Goal: Complete application form

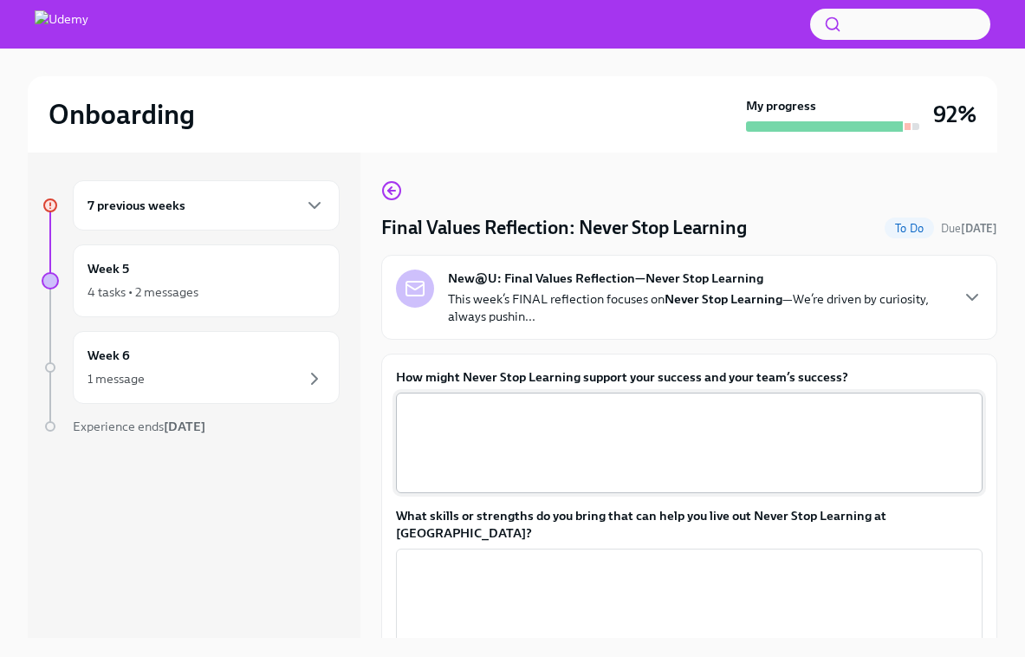
click at [471, 431] on textarea "How might Never Stop Learning support your success and your team’s success?" at bounding box center [689, 442] width 566 height 83
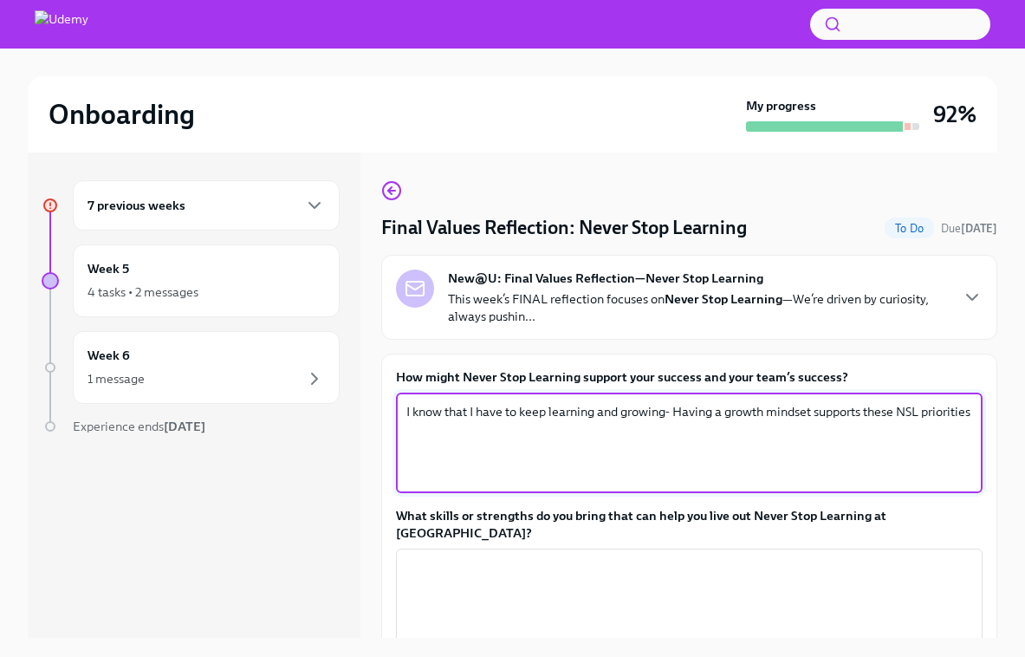
scroll to position [29, 0]
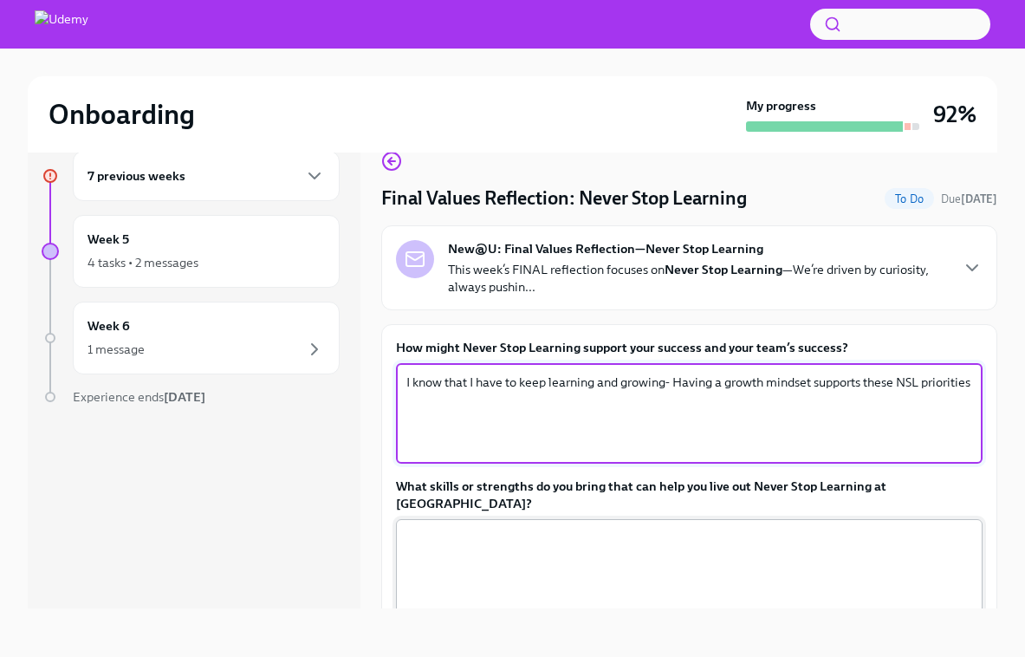
type textarea "I know that I have to keep learning and growing- Having a growth mindset suppor…"
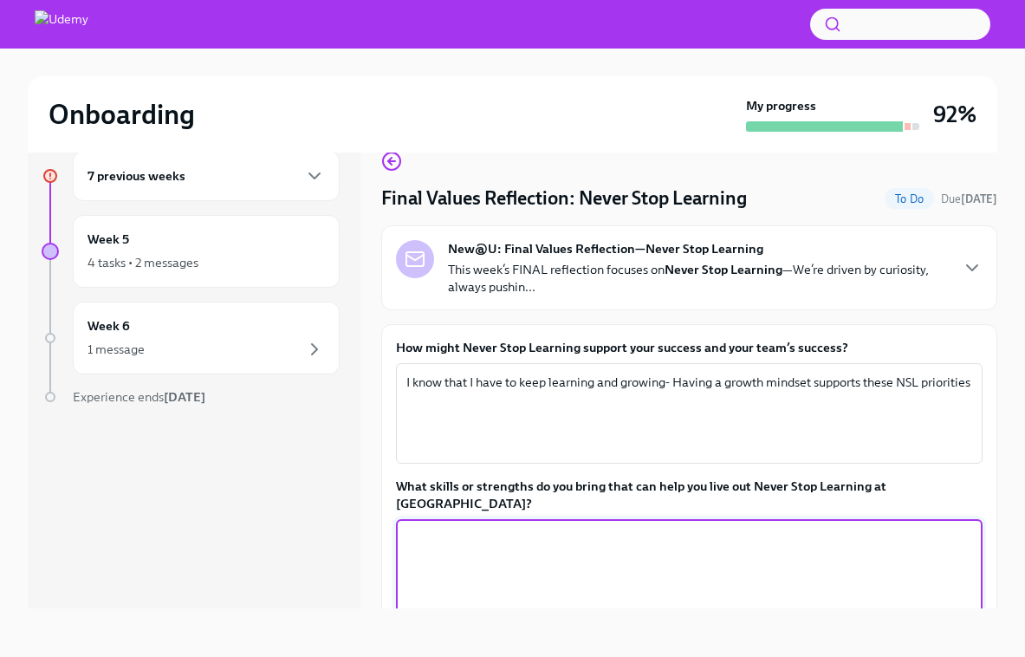
click at [454, 528] on textarea "What skills or strengths do you bring that can help you live out Never Stop Lea…" at bounding box center [689, 569] width 566 height 83
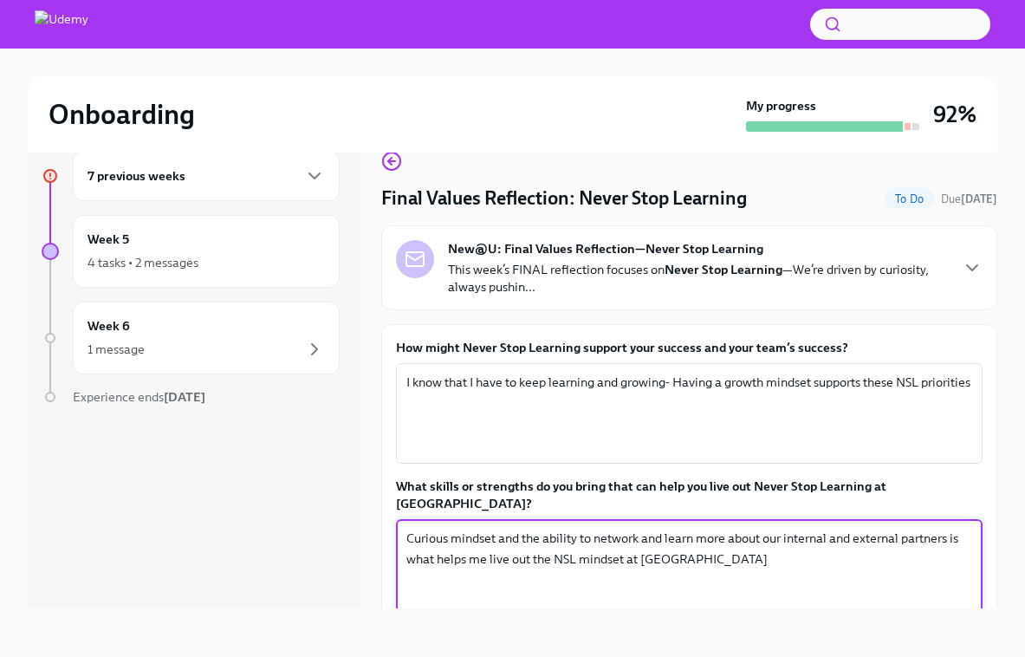
type textarea "Curious mindset and the ability to network and learn more about our internal an…"
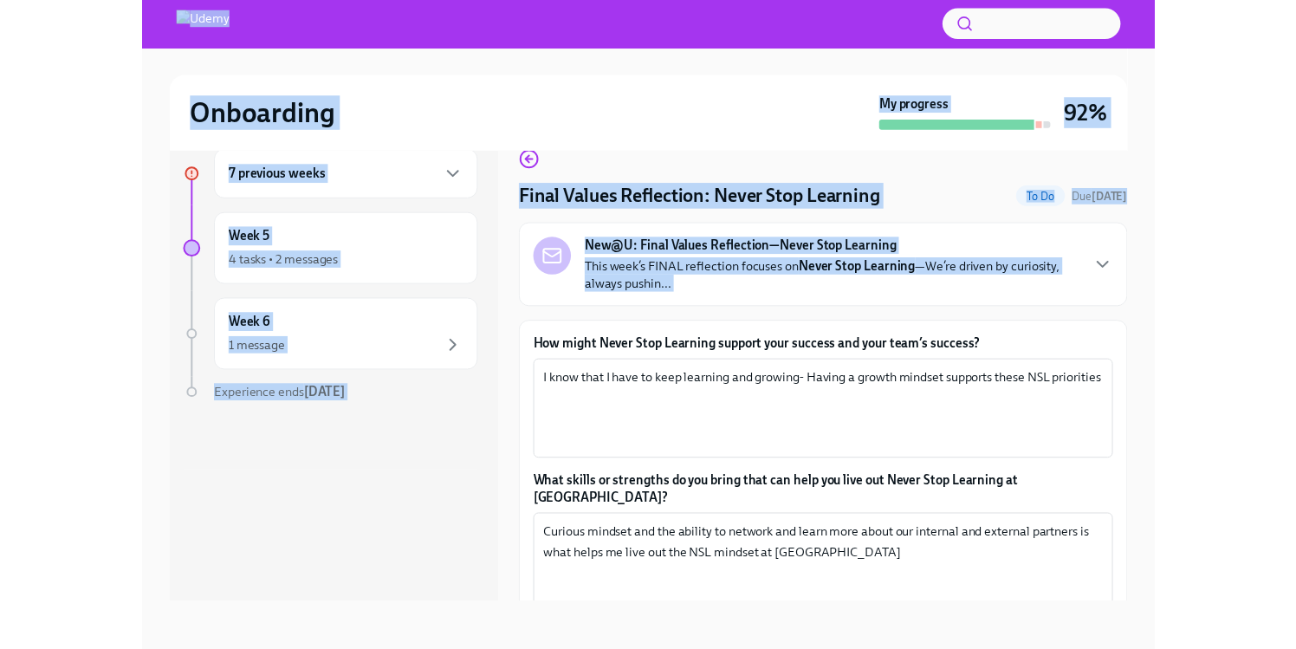
scroll to position [0, 0]
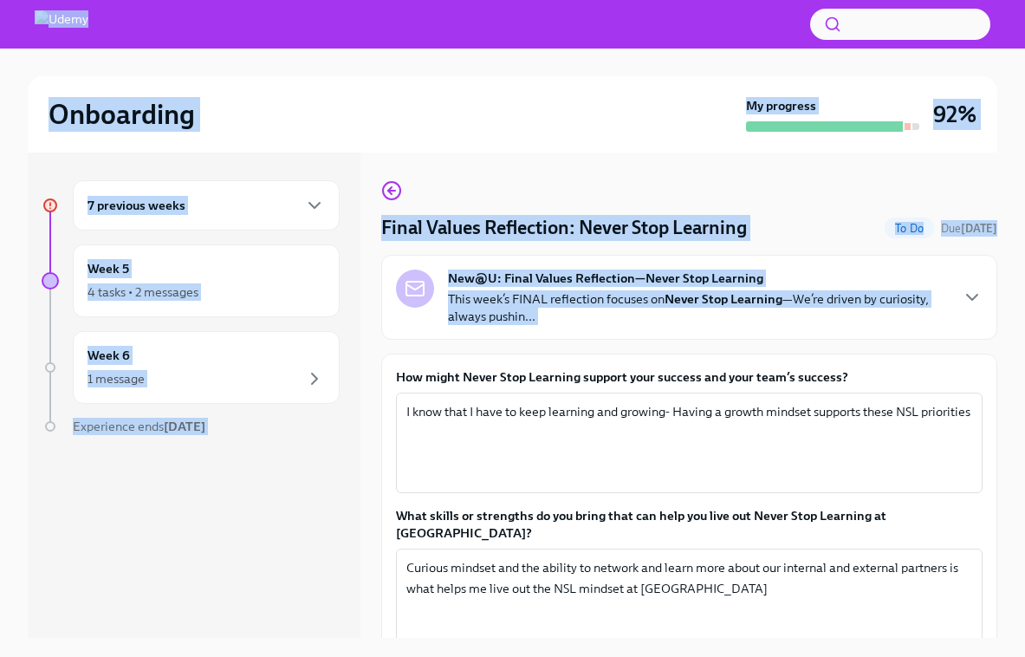
drag, startPoint x: 890, startPoint y: 338, endPoint x: 986, endPoint y: -87, distance: 436.1
click at [986, 0] on html "Onboarding My progress 92% 7 previous weeks Week 5 4 tasks • 2 messages Week 6 …" at bounding box center [512, 343] width 1025 height 686
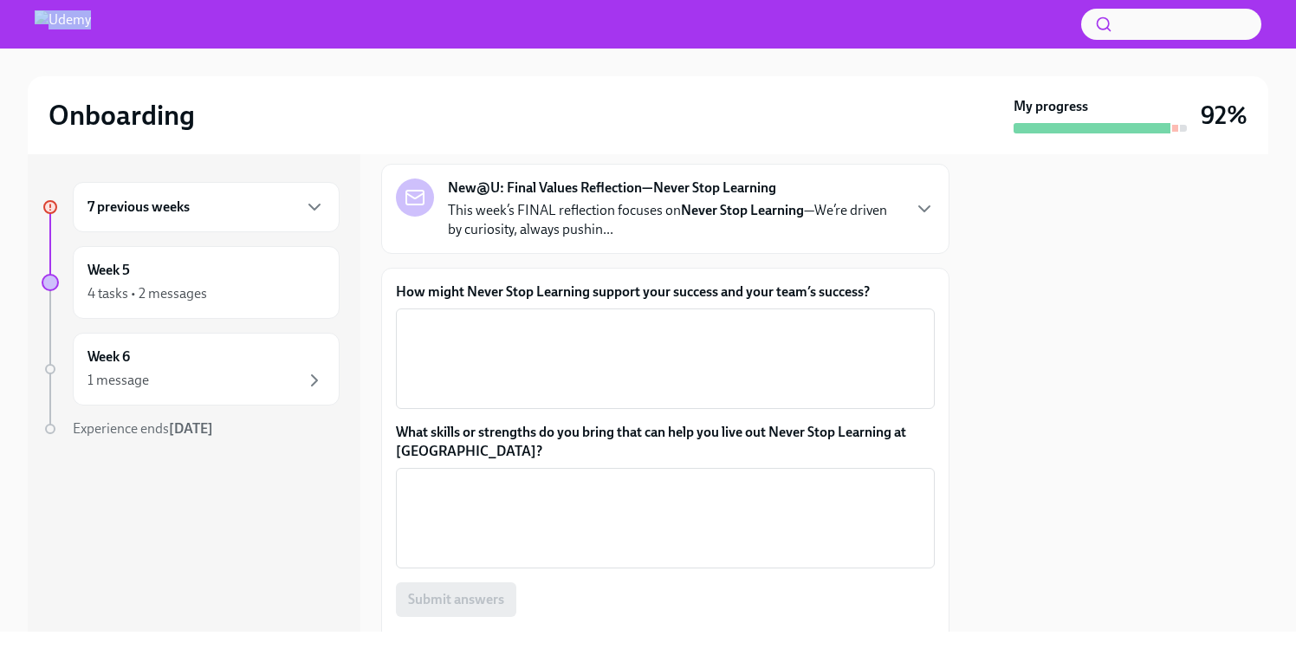
scroll to position [200, 0]
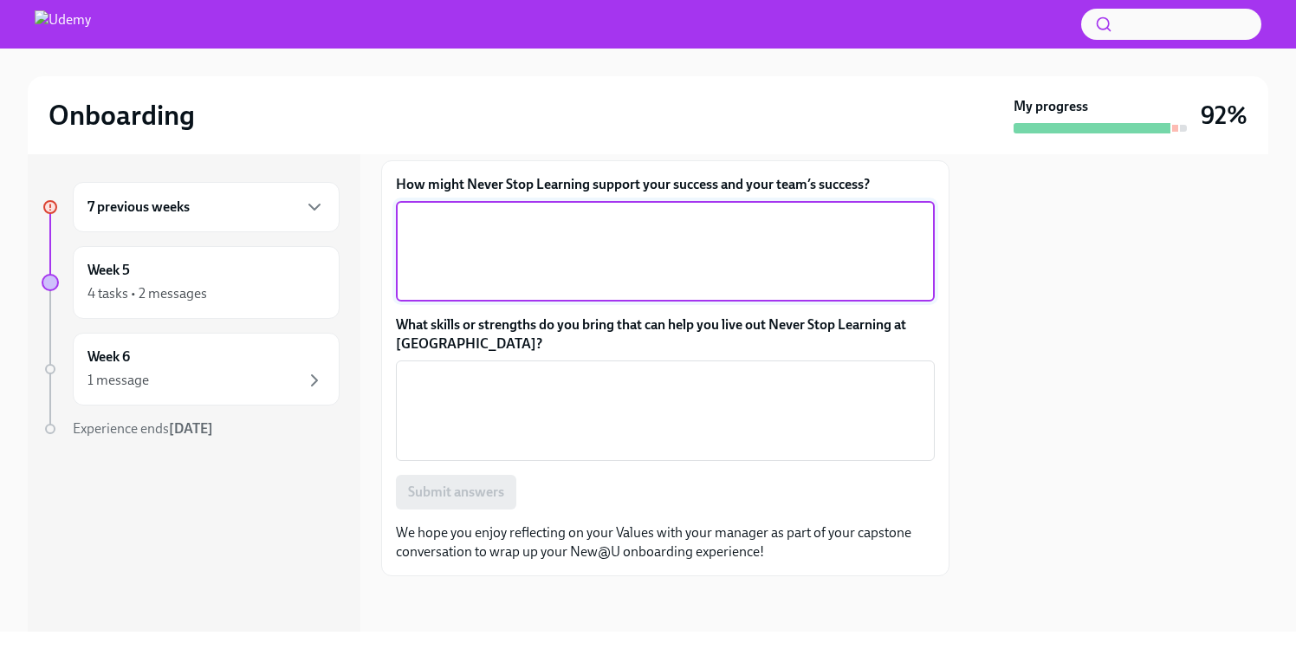
click at [668, 243] on textarea "How might Never Stop Learning support your success and your team’s success?" at bounding box center [665, 251] width 518 height 83
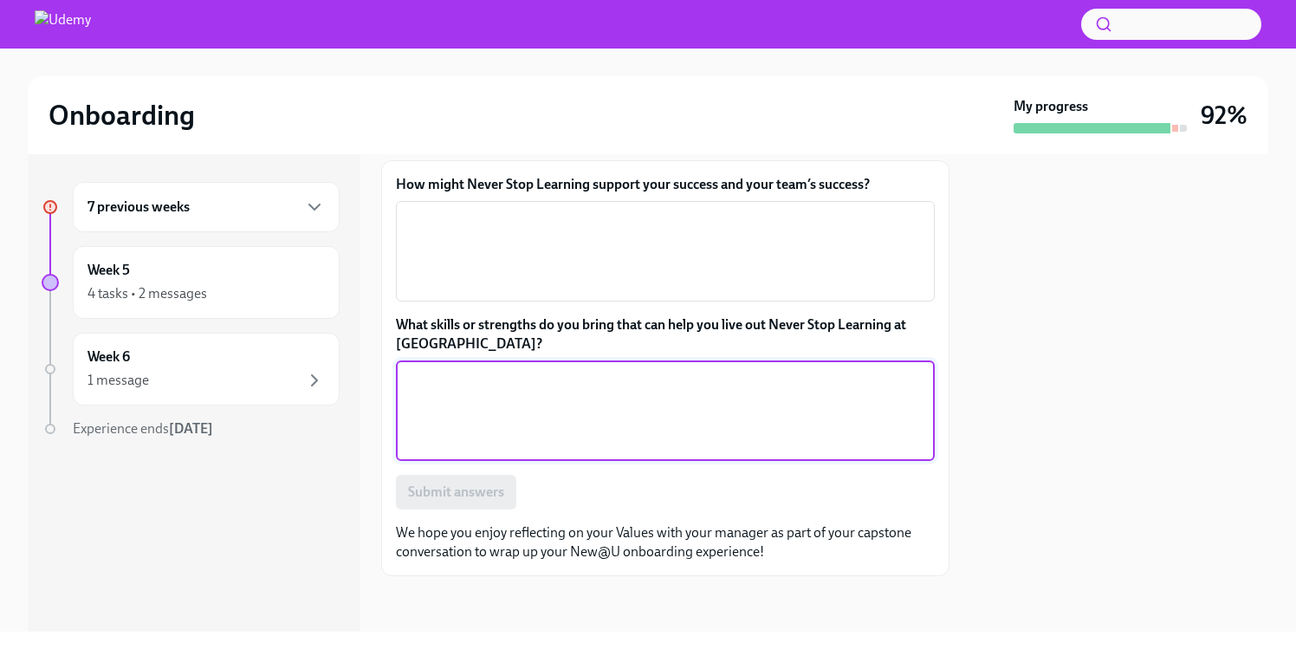
click at [543, 416] on textarea "What skills or strengths do you bring that can help you live out Never Stop Lea…" at bounding box center [665, 410] width 518 height 83
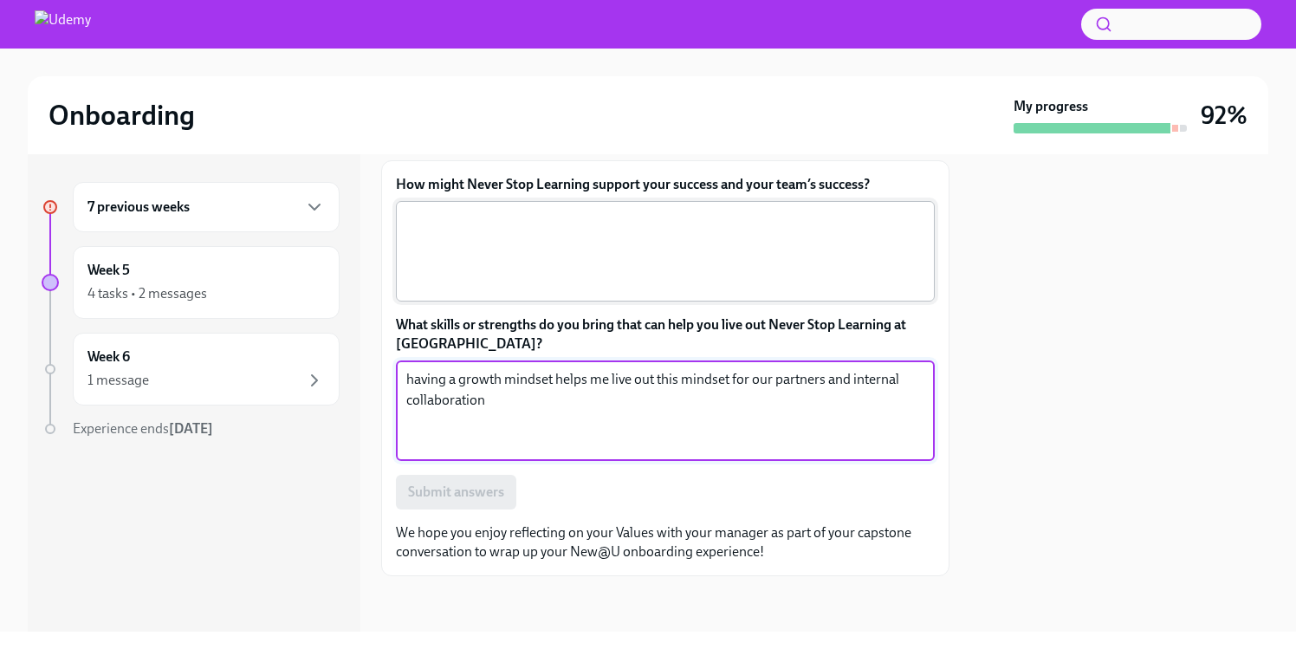
type textarea "having a growth mindset helps me live out this mindset for our partners and int…"
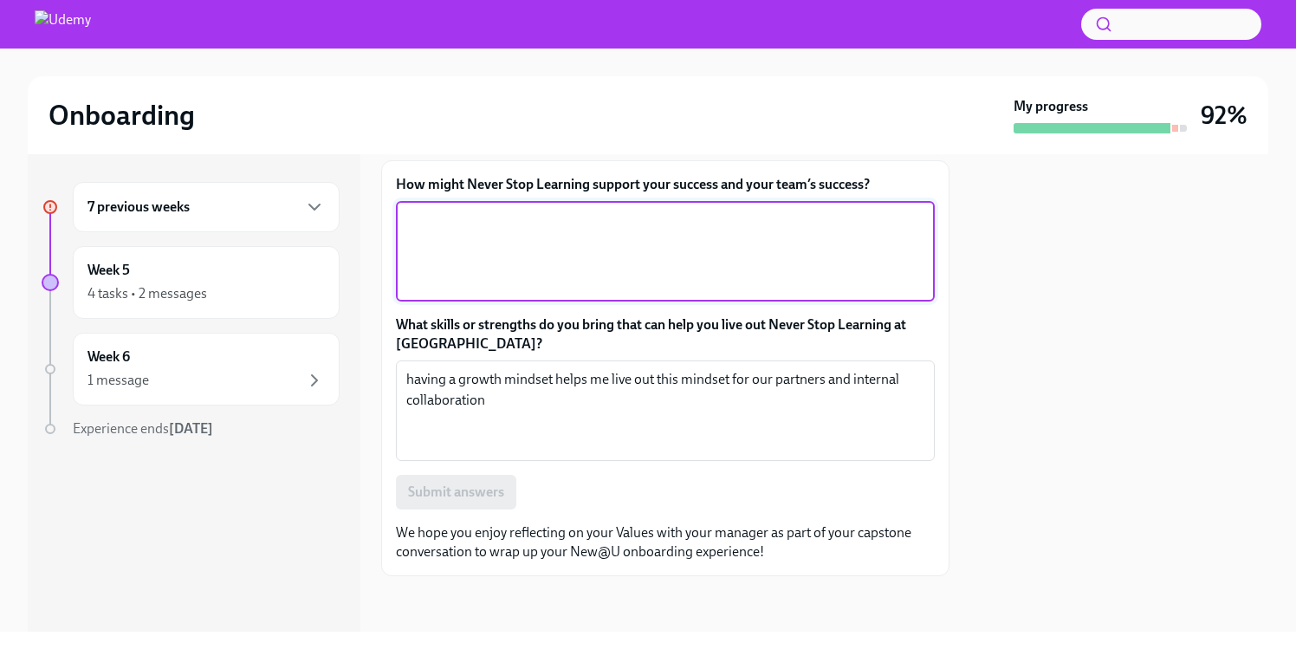
click at [651, 255] on textarea "How might Never Stop Learning support your success and your team’s success?" at bounding box center [665, 251] width 518 height 83
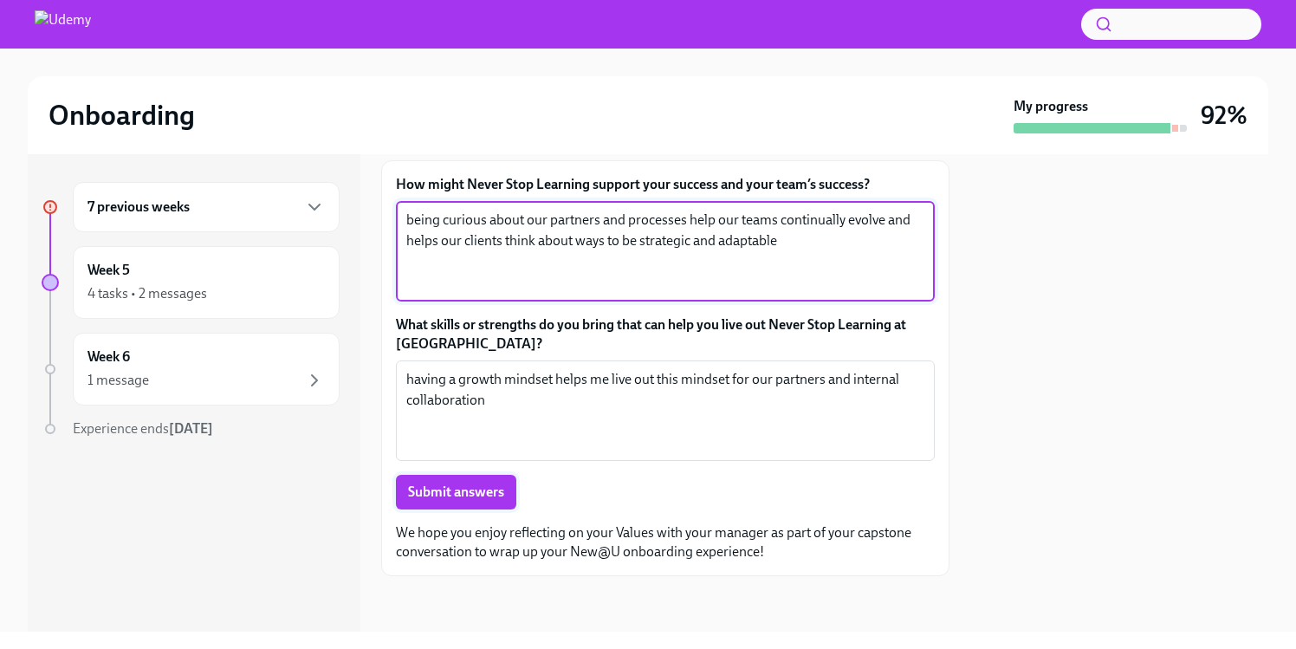
type textarea "being curious about our partners and processes help our teams continually evolv…"
click at [460, 499] on span "Submit answers" at bounding box center [456, 491] width 96 height 17
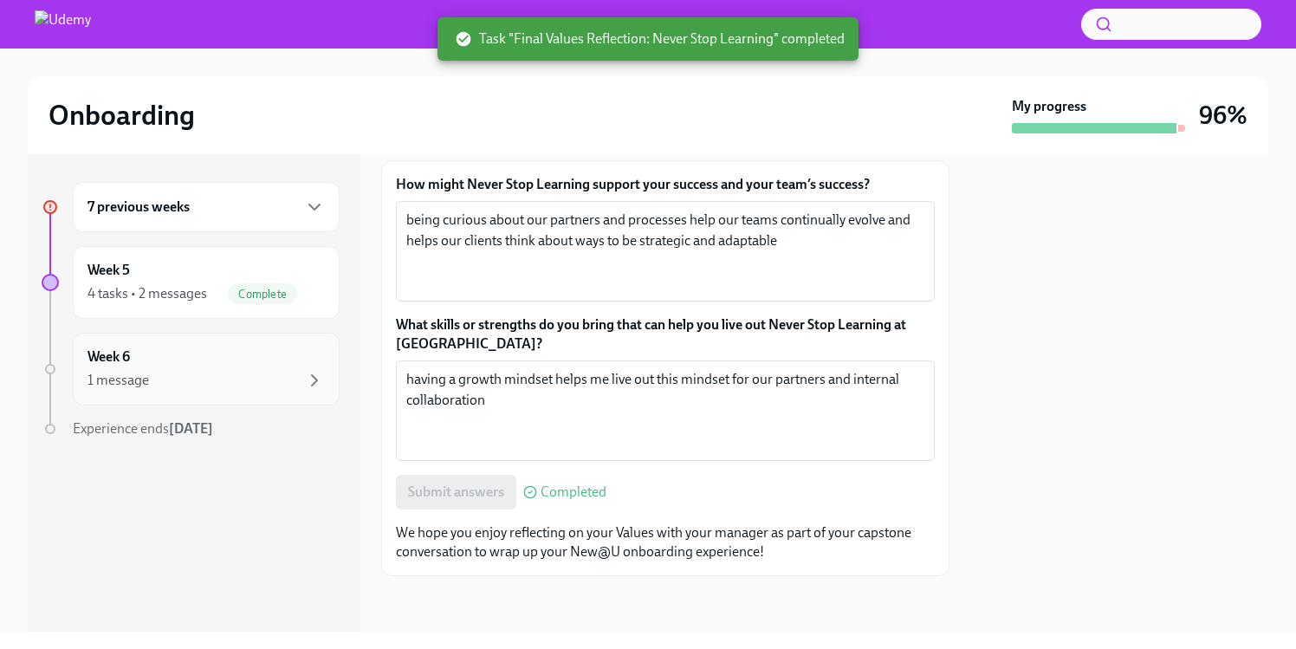
click at [302, 376] on div "1 message" at bounding box center [205, 380] width 237 height 21
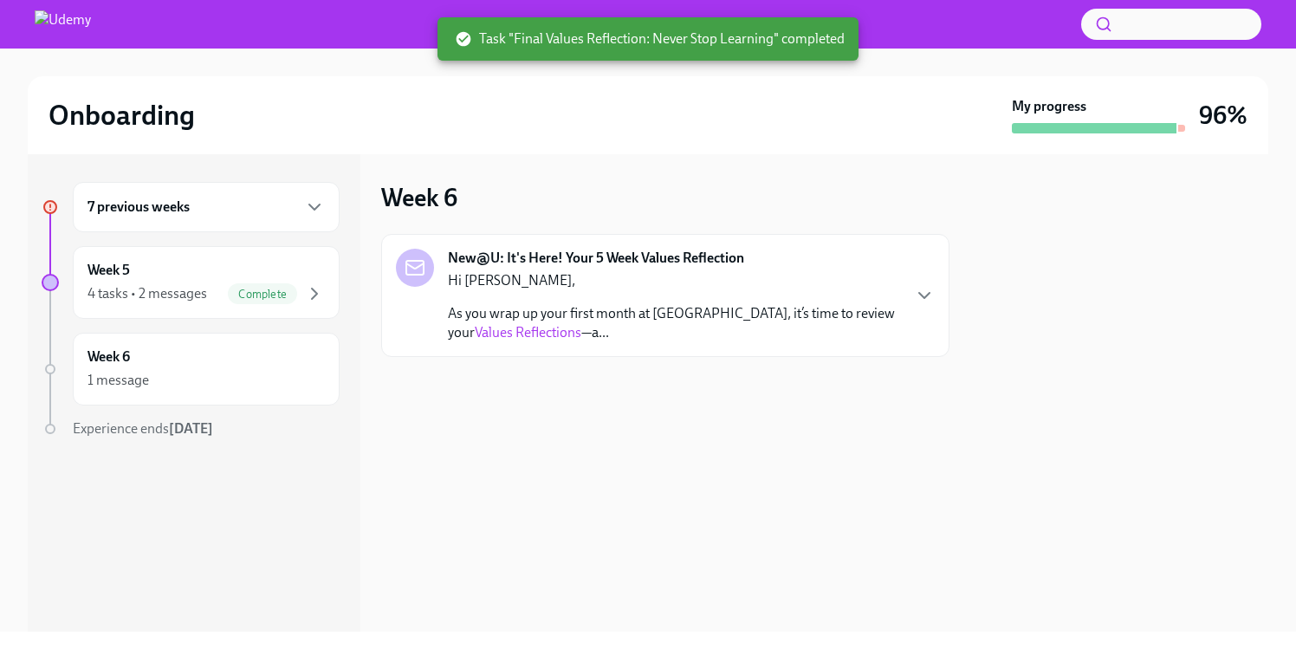
click at [519, 309] on p "As you wrap up your first month at [GEOGRAPHIC_DATA], it’s time to review your …" at bounding box center [674, 323] width 452 height 38
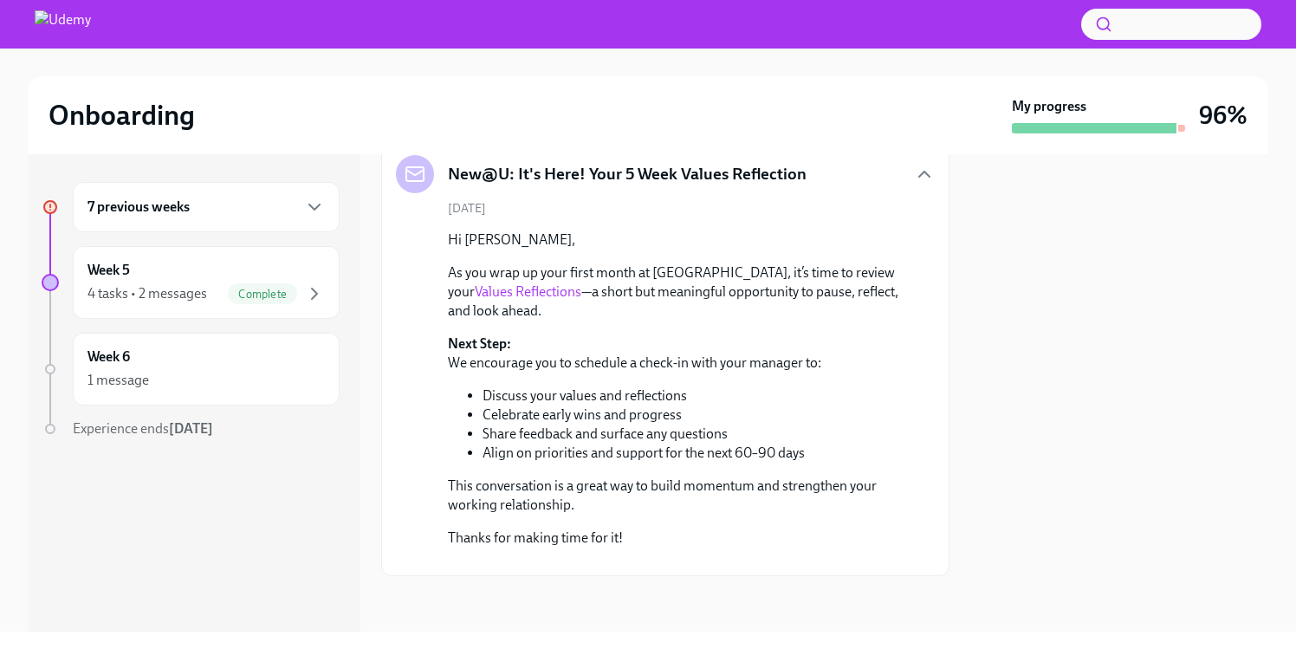
scroll to position [204, 0]
